Goal: Information Seeking & Learning: Learn about a topic

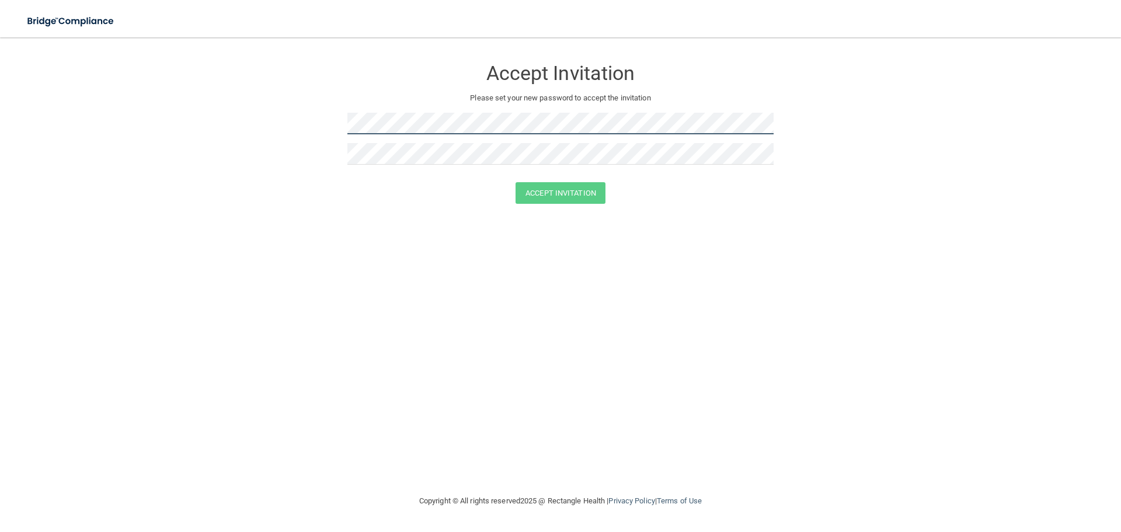
click at [316, 127] on form "Accept Invitation Please set your new password to accept the invitation Accept …" at bounding box center [560, 133] width 1074 height 169
click at [580, 194] on button "Accept Invitation" at bounding box center [560, 193] width 90 height 22
click at [667, 255] on div "Accept Invitation Please set your new password to accept the invitation Accept …" at bounding box center [560, 265] width 1074 height 433
click at [576, 194] on button "Accept Invitation" at bounding box center [560, 193] width 90 height 22
click at [294, 125] on form "Accept Invitation Please set your new password to accept the invitation Token i…" at bounding box center [560, 142] width 1074 height 186
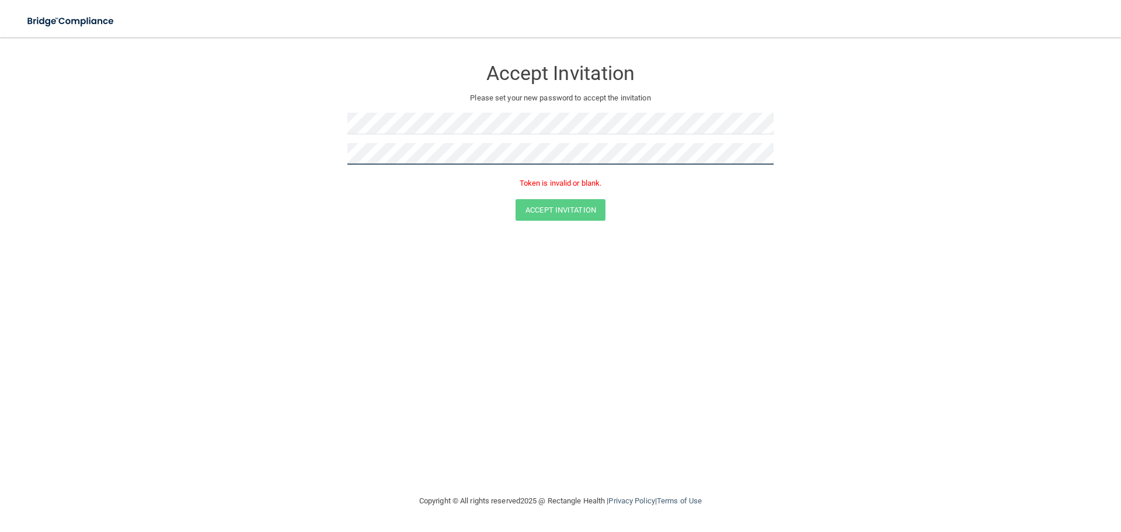
click at [300, 157] on form "Accept Invitation Please set your new password to accept the invitation Token i…" at bounding box center [560, 142] width 1074 height 186
click at [698, 209] on div "Accept Invitation" at bounding box center [561, 210] width 1092 height 22
click at [586, 207] on button "Accept Invitation" at bounding box center [560, 210] width 90 height 22
click at [145, 68] on form "Accept Invitation Please set your new password to accept the invitation Token i…" at bounding box center [560, 142] width 1074 height 186
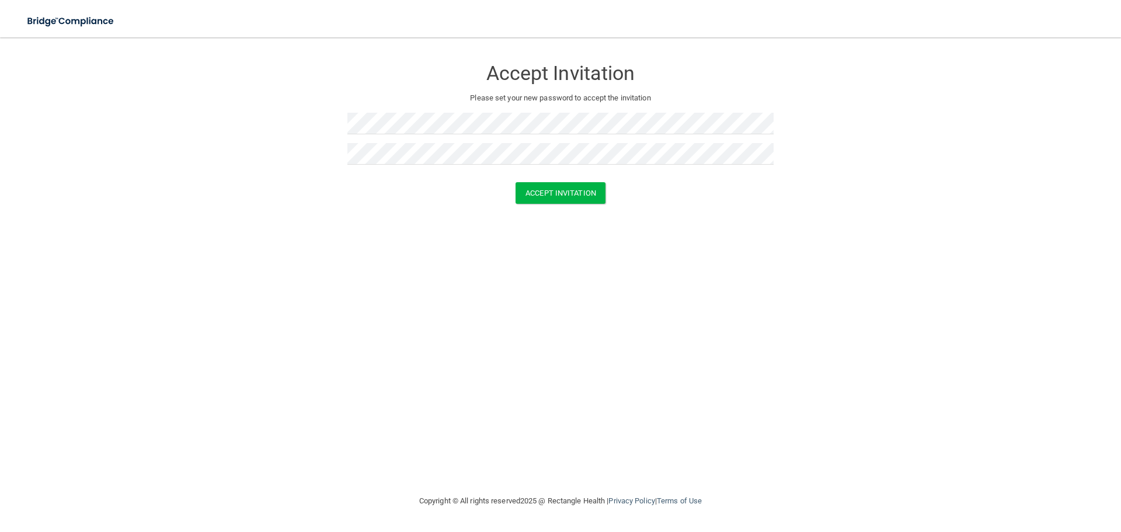
click at [650, 271] on div "Accept Invitation Please set your new password to accept the invitation Accept …" at bounding box center [560, 265] width 1074 height 433
click at [574, 194] on button "Accept Invitation" at bounding box center [560, 193] width 90 height 22
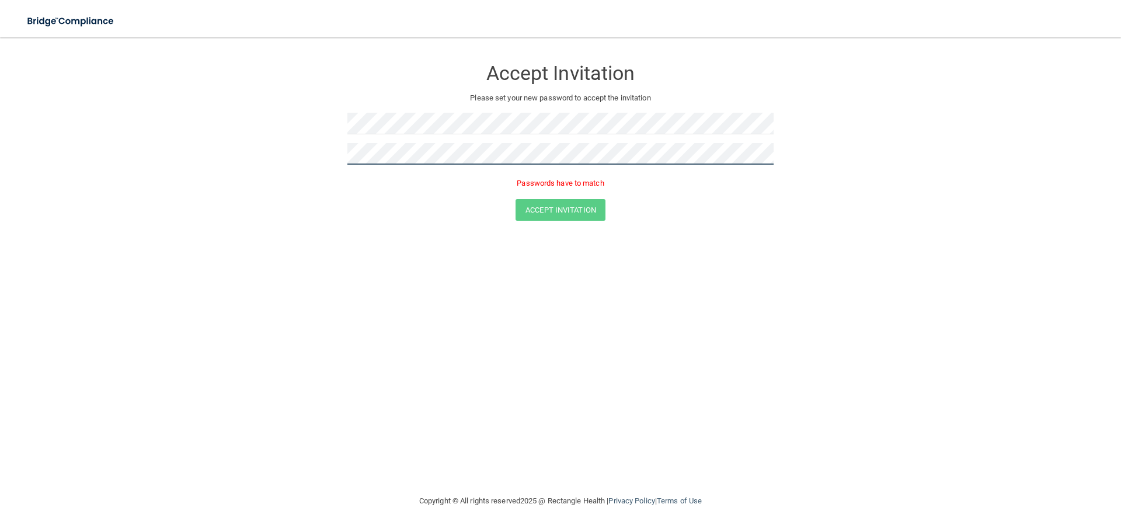
click at [333, 151] on form "Accept Invitation Please set your new password to accept the invitation Passwor…" at bounding box center [560, 142] width 1074 height 186
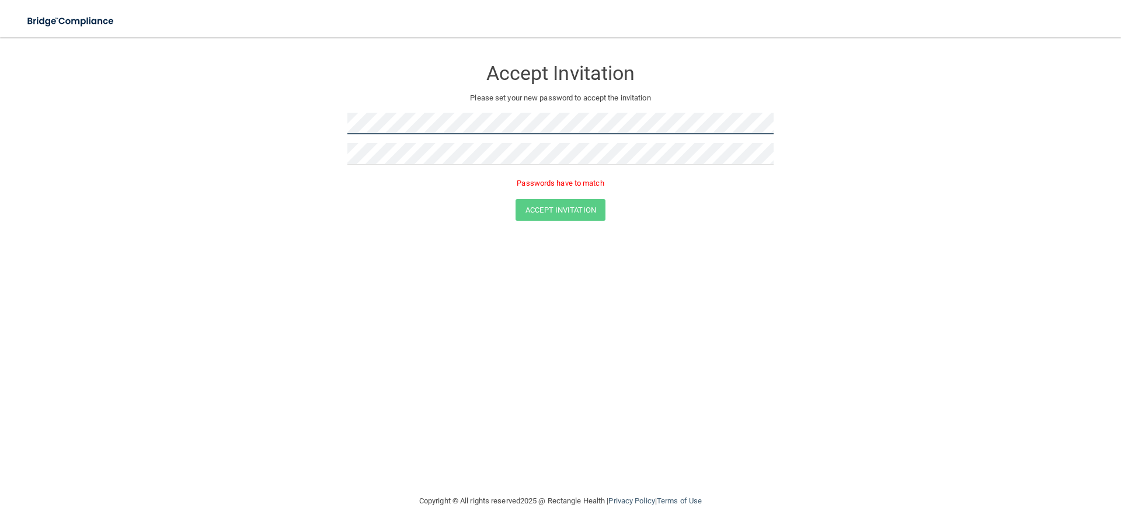
click at [265, 117] on form "Accept Invitation Please set your new password to accept the invitation Passwor…" at bounding box center [560, 142] width 1074 height 186
click at [310, 124] on form "Accept Invitation Please set your new password to accept the invitation Passwor…" at bounding box center [560, 142] width 1074 height 186
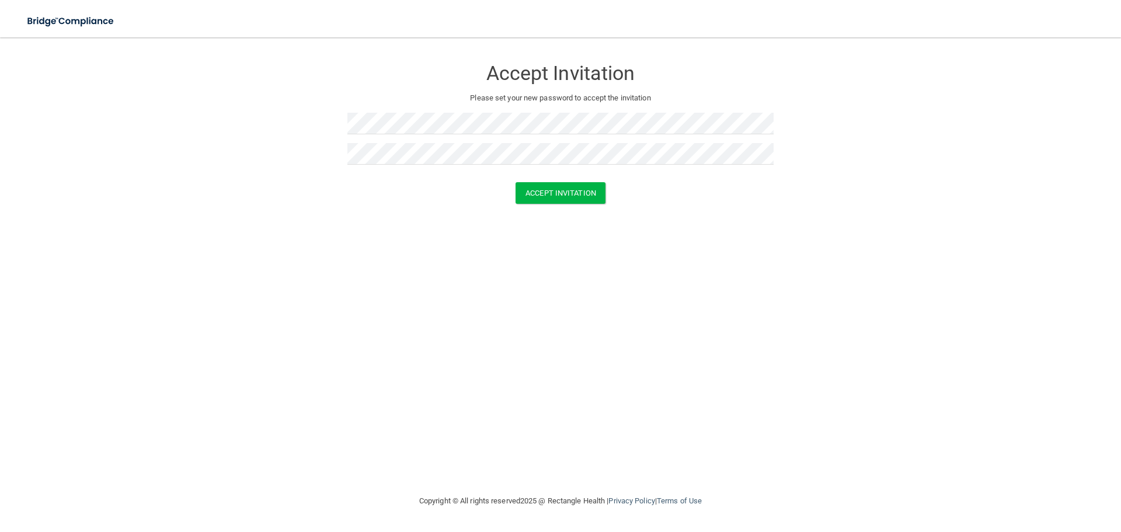
drag, startPoint x: 703, startPoint y: 229, endPoint x: 616, endPoint y: 206, distance: 89.5
click at [702, 229] on div "Accept Invitation Please set your new password to accept the invitation Accept …" at bounding box center [560, 265] width 1074 height 433
click at [556, 190] on button "Accept Invitation" at bounding box center [560, 193] width 90 height 22
drag, startPoint x: 364, startPoint y: 221, endPoint x: 256, endPoint y: 107, distance: 157.3
click at [361, 218] on form "Accept Invitation Please set your new password to accept the invitation Token i…" at bounding box center [560, 142] width 1074 height 186
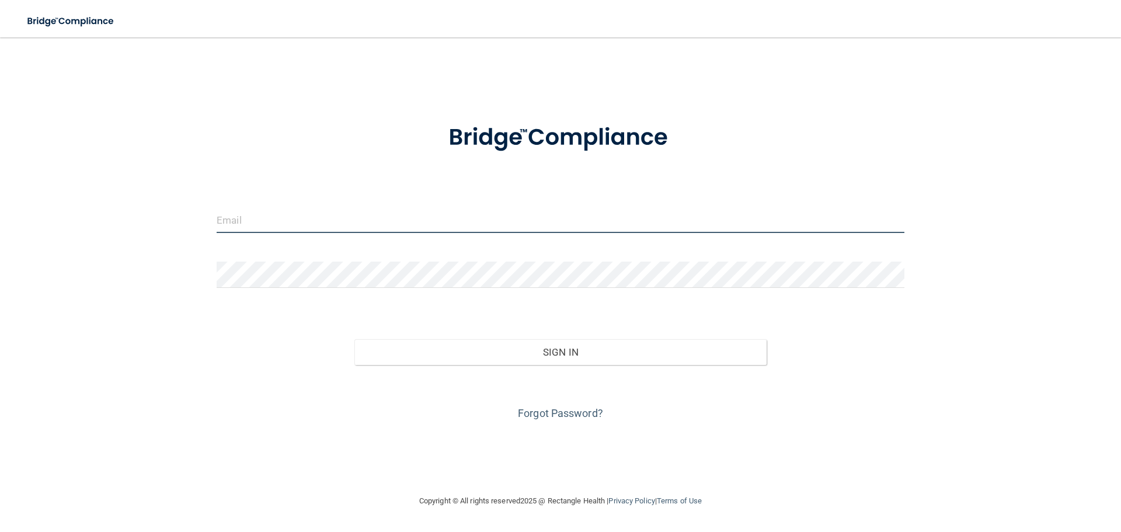
type input "[PERSON_NAME][EMAIL_ADDRESS][DOMAIN_NAME]"
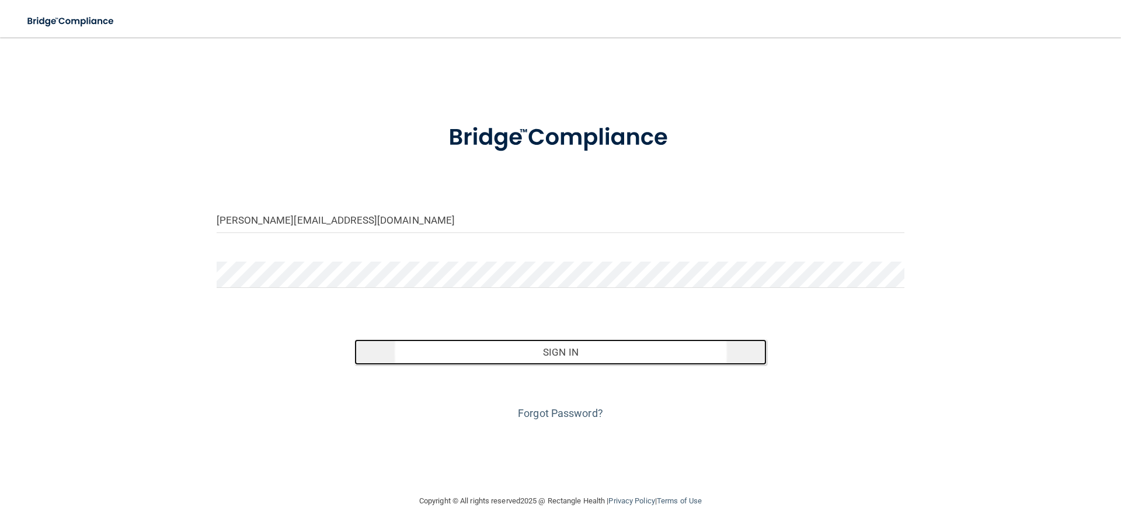
click at [587, 355] on button "Sign In" at bounding box center [560, 352] width 413 height 26
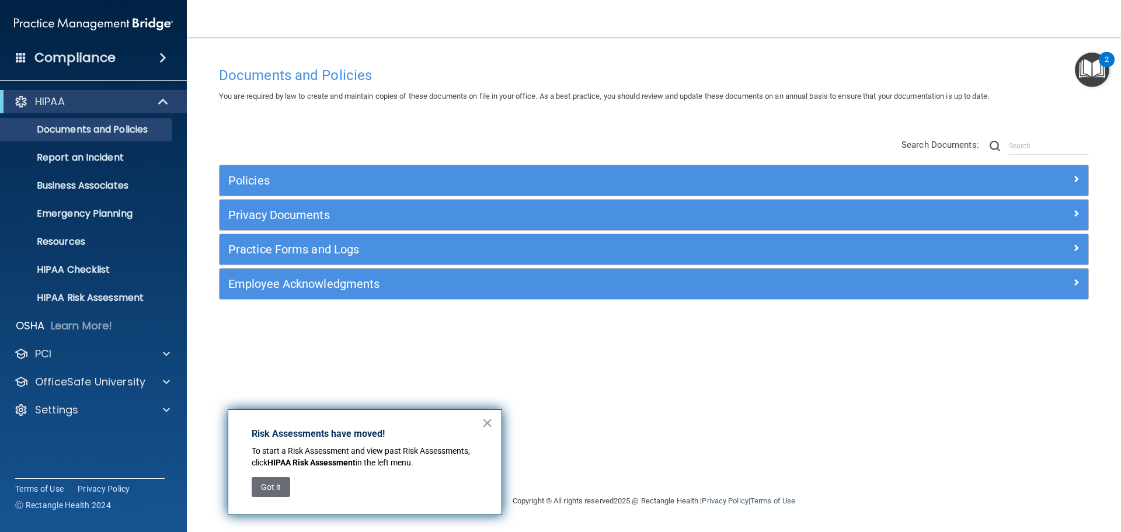
click at [794, 406] on div "Documents and Policies You are required by law to create and maintain copies of…" at bounding box center [653, 277] width 887 height 433
click at [1089, 65] on img "Open Resource Center, 2 new notifications" at bounding box center [1092, 70] width 34 height 34
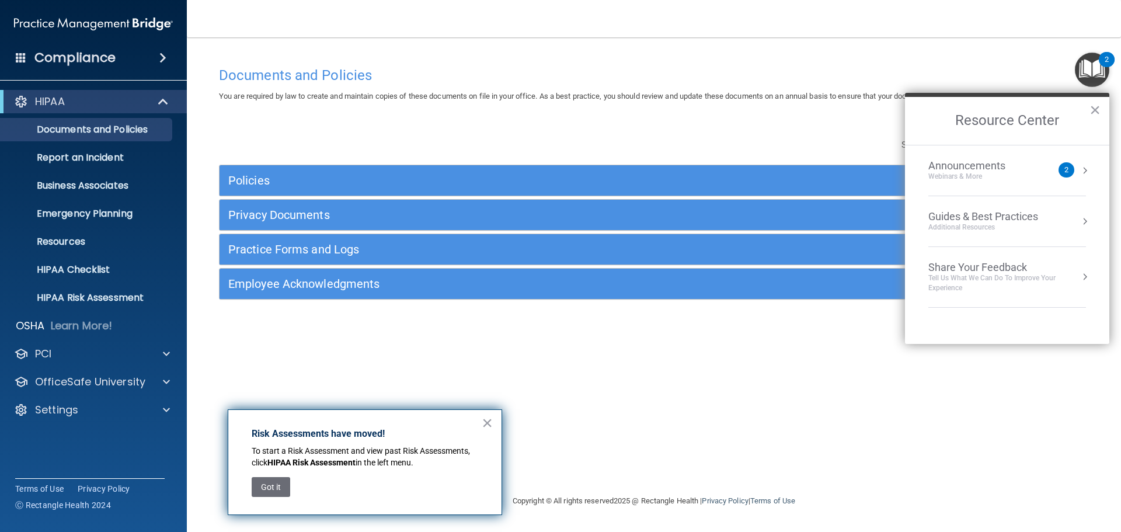
click at [804, 346] on div "Documents and Policies You are required by law to create and maintain copies of…" at bounding box center [653, 277] width 887 height 433
click at [270, 486] on button "Got it" at bounding box center [271, 487] width 39 height 20
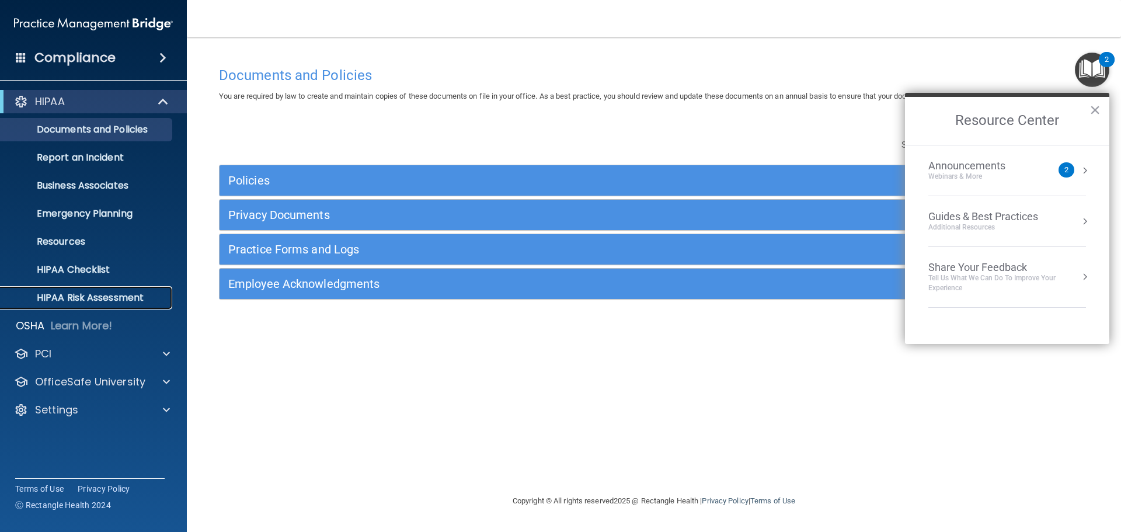
click at [90, 294] on p "HIPAA Risk Assessment" at bounding box center [87, 298] width 159 height 12
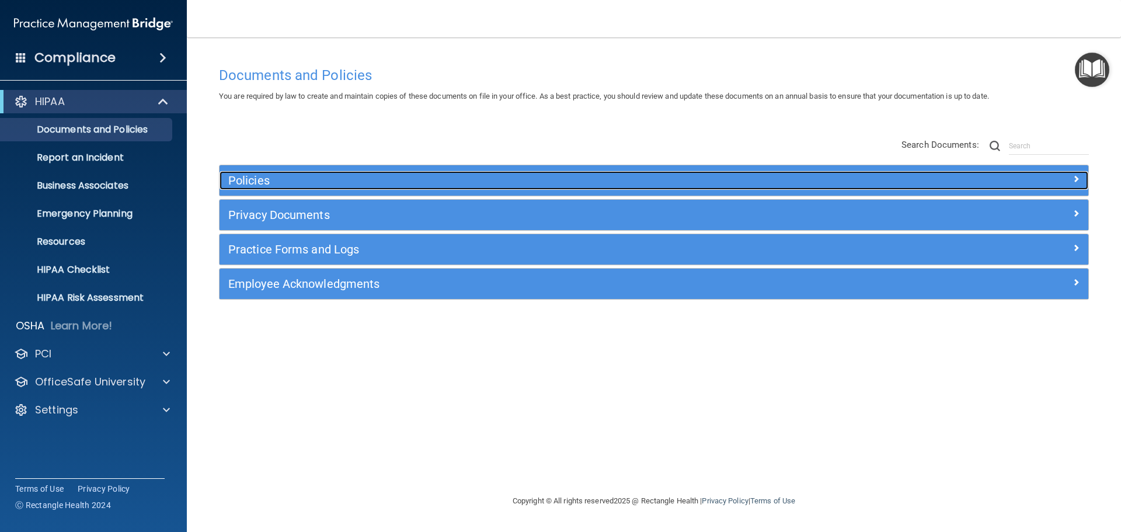
click at [252, 180] on h5 "Policies" at bounding box center [545, 180] width 634 height 13
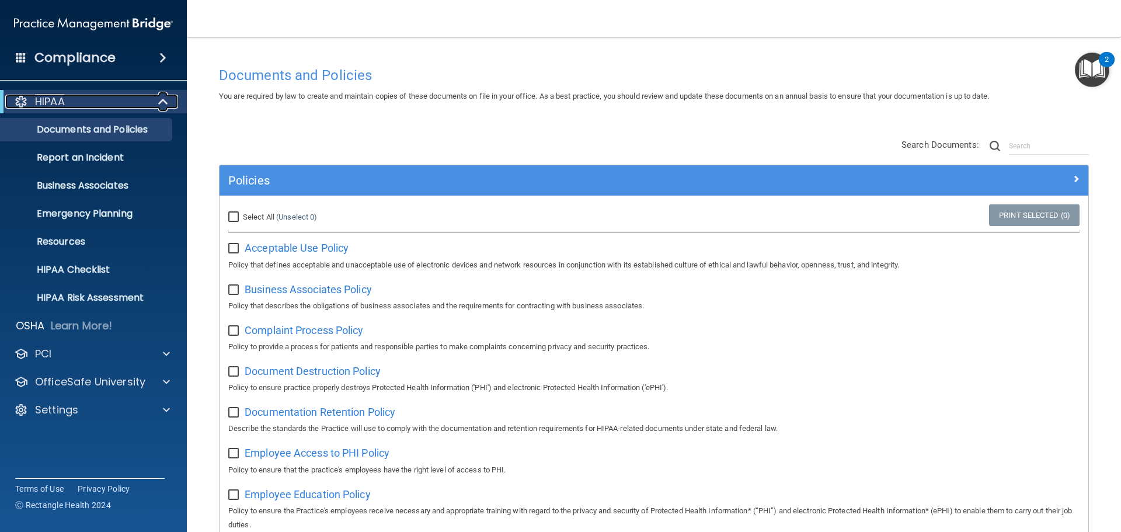
click at [161, 102] on span at bounding box center [164, 102] width 10 height 14
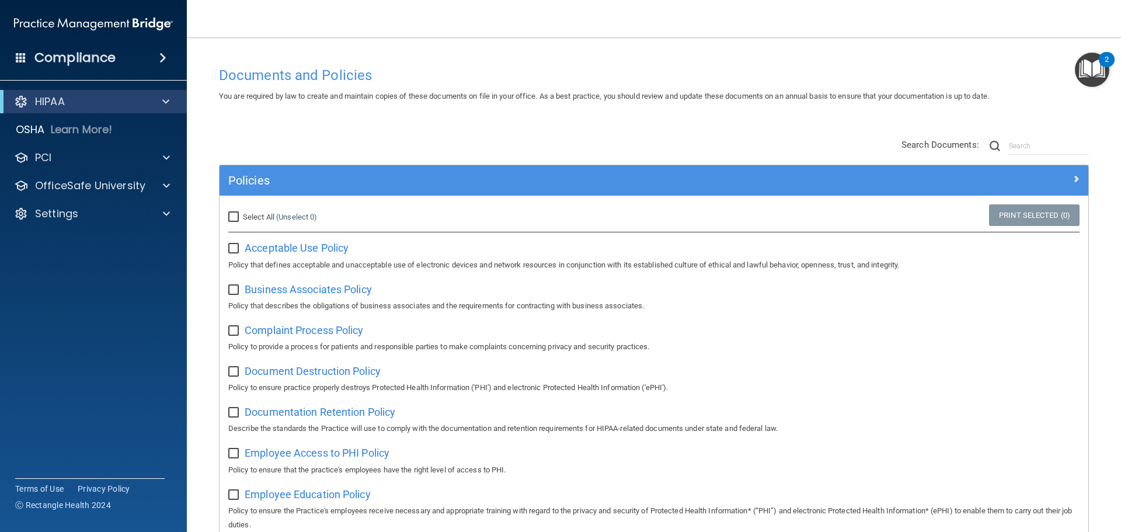
click at [86, 56] on h4 "Compliance" at bounding box center [74, 58] width 81 height 16
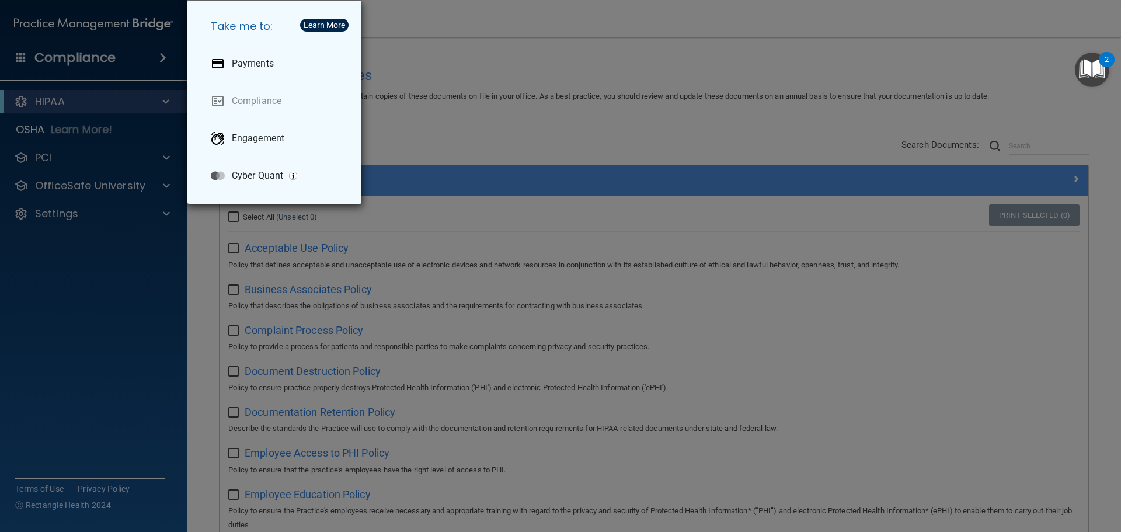
click at [127, 65] on div "Take me to: Payments Compliance Engagement Cyber Quant" at bounding box center [560, 266] width 1121 height 532
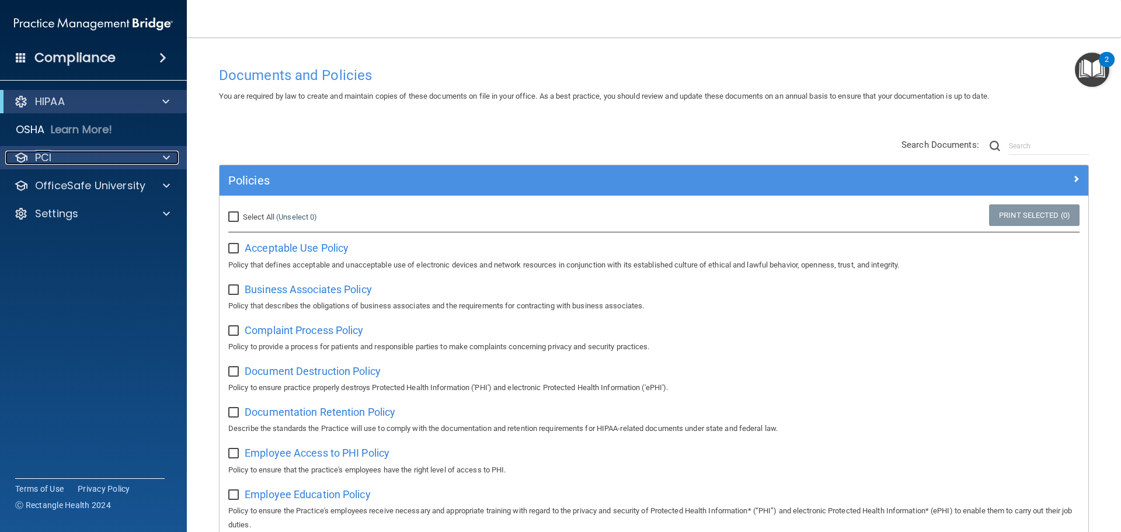
click at [140, 161] on div "PCI" at bounding box center [77, 158] width 145 height 14
click at [1090, 68] on img "Open Resource Center, 2 new notifications" at bounding box center [1092, 70] width 34 height 34
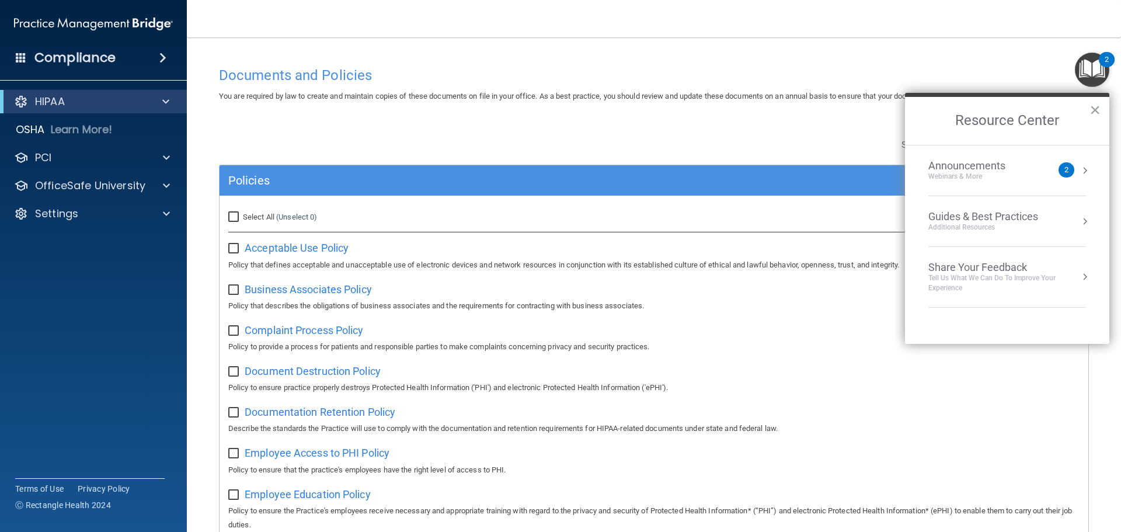
click at [1078, 167] on div "Announcements Webinars & More 2" at bounding box center [1007, 170] width 158 height 22
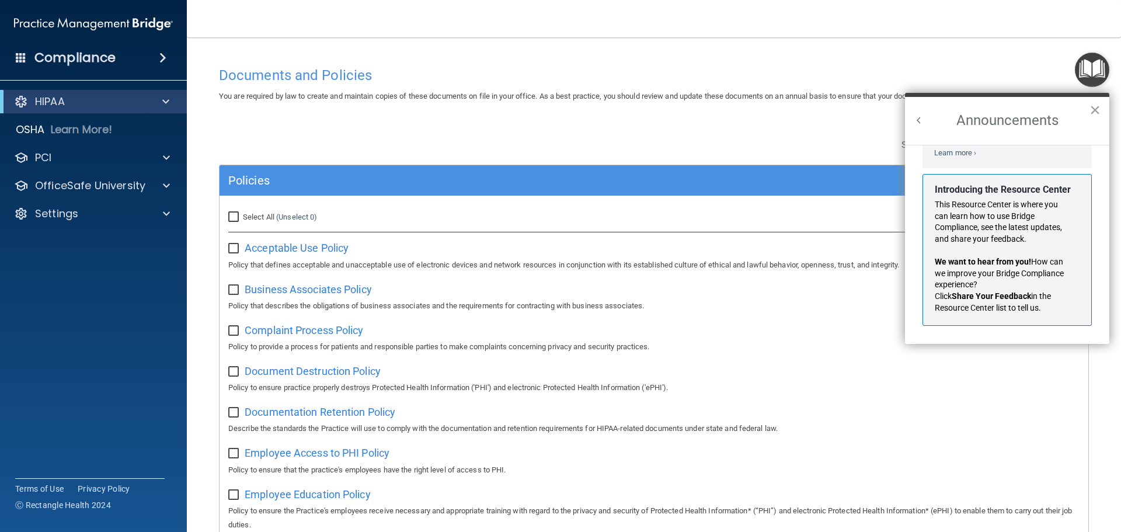
scroll to position [205, 0]
click at [1092, 107] on button "×" at bounding box center [1094, 109] width 11 height 19
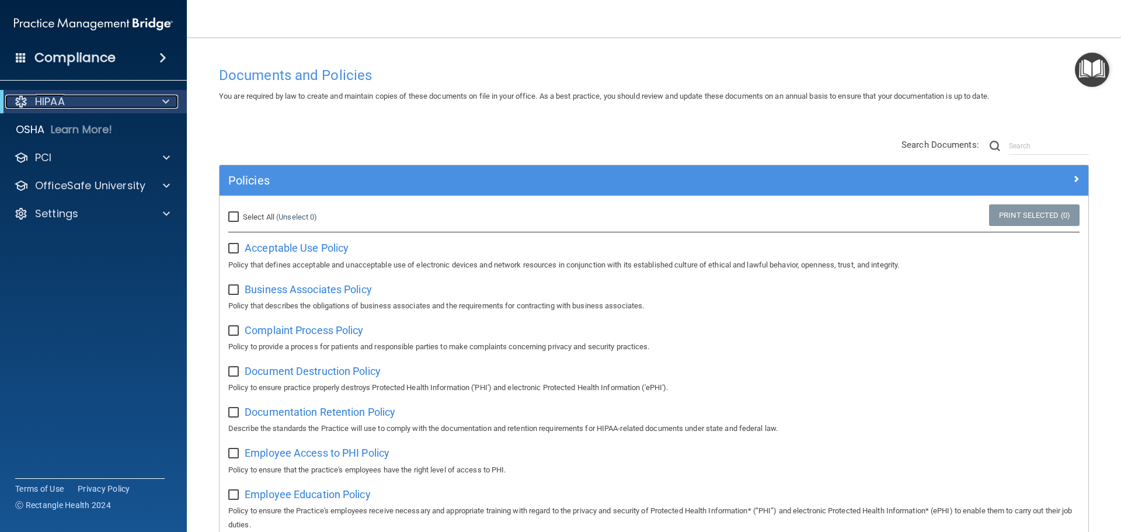
click at [163, 99] on span at bounding box center [165, 102] width 7 height 14
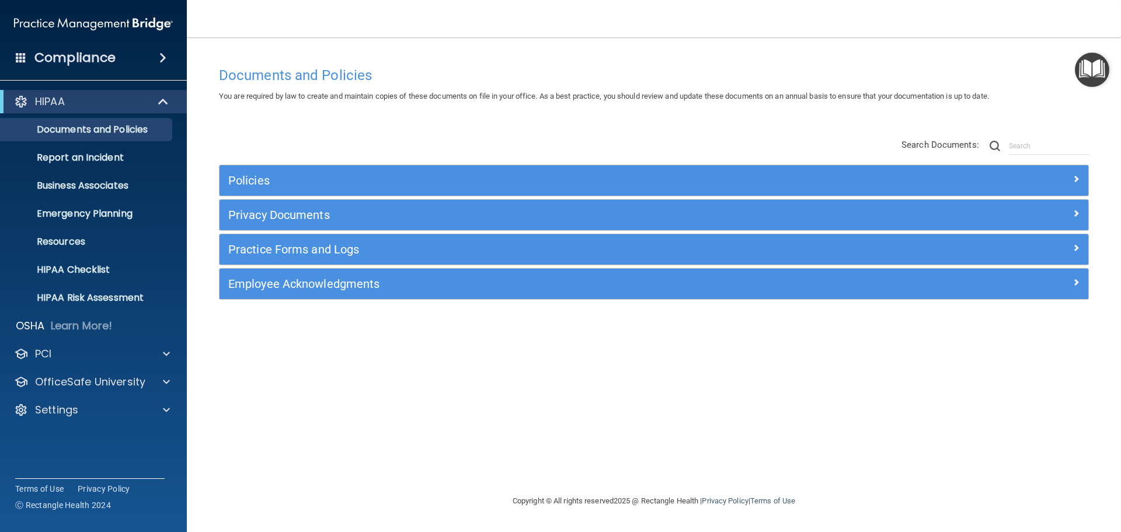
click at [83, 57] on h4 "Compliance" at bounding box center [74, 58] width 81 height 16
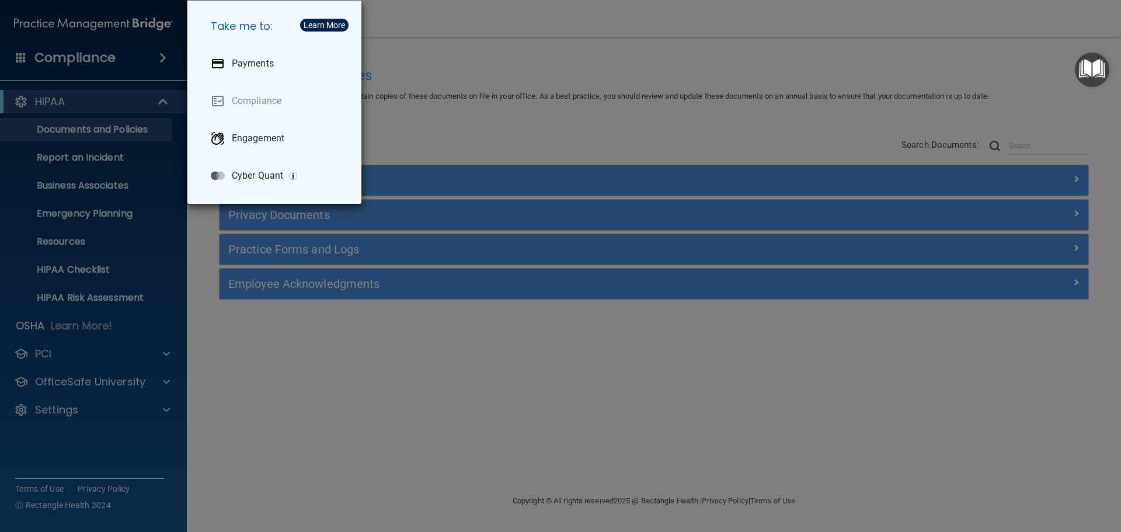
click at [327, 388] on div "Take me to: Payments Compliance Engagement Cyber Quant" at bounding box center [560, 266] width 1121 height 532
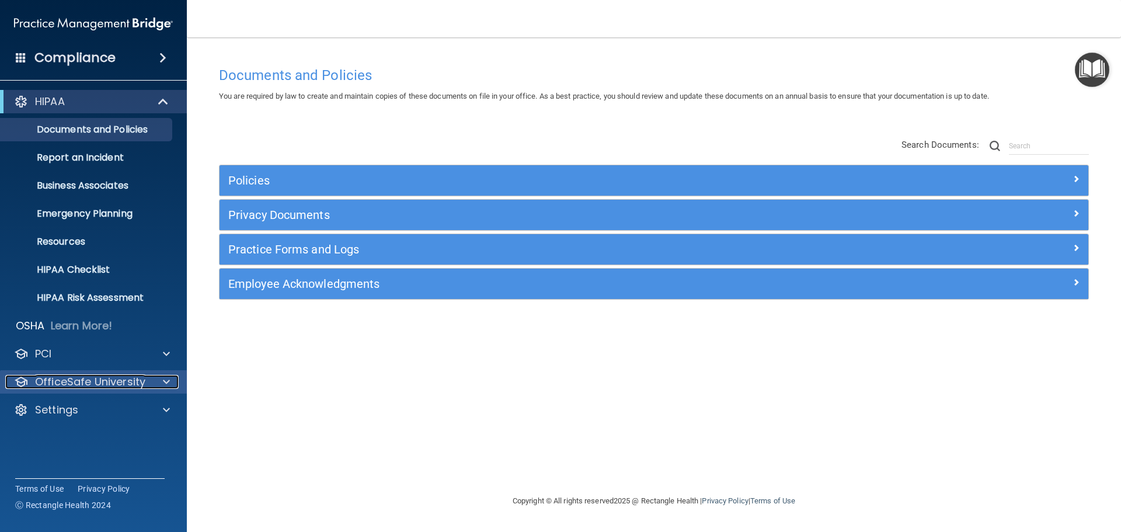
click at [144, 379] on div "OfficeSafe University" at bounding box center [77, 382] width 145 height 14
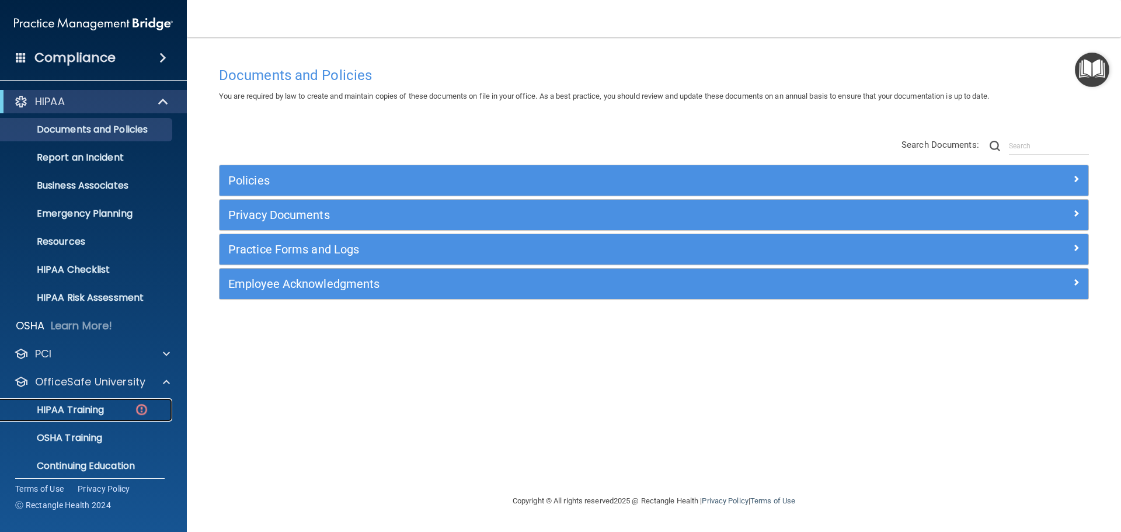
click at [75, 407] on p "HIPAA Training" at bounding box center [56, 410] width 96 height 12
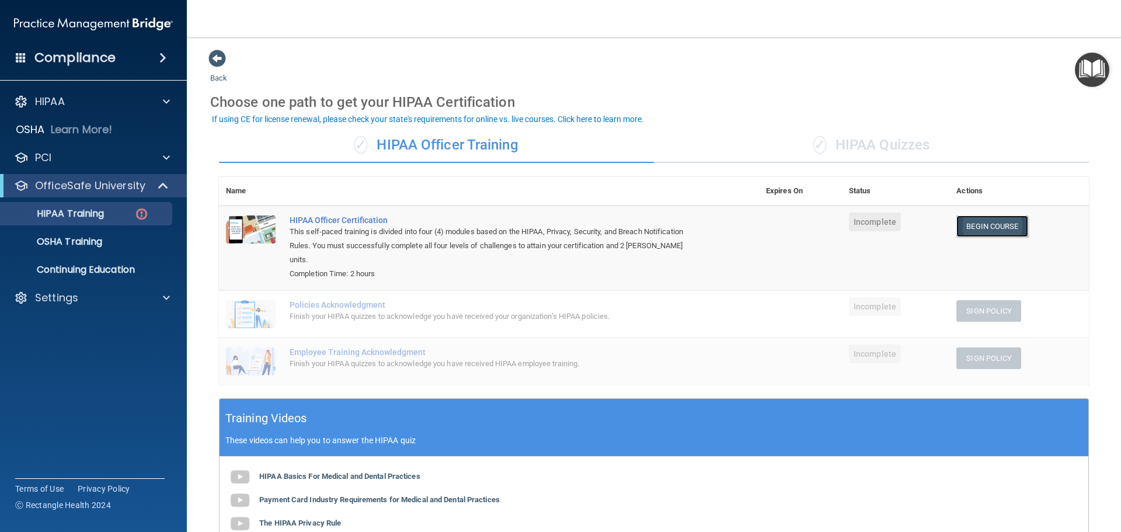
click at [971, 226] on link "Begin Course" at bounding box center [991, 226] width 71 height 22
click at [978, 220] on link "Begin Course" at bounding box center [991, 226] width 71 height 22
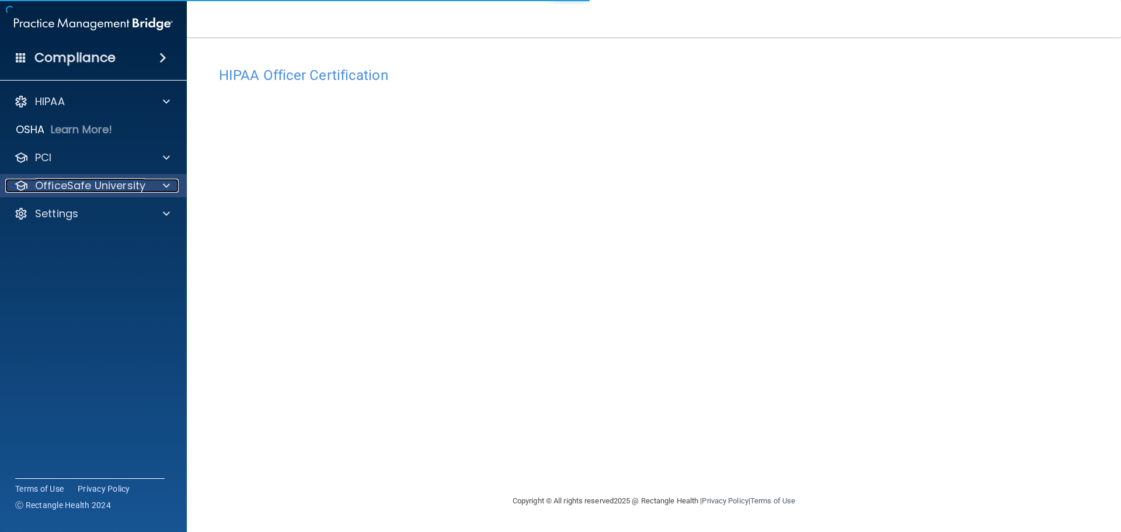
click at [130, 182] on p "OfficeSafe University" at bounding box center [90, 186] width 110 height 14
